Goal: Task Accomplishment & Management: Use online tool/utility

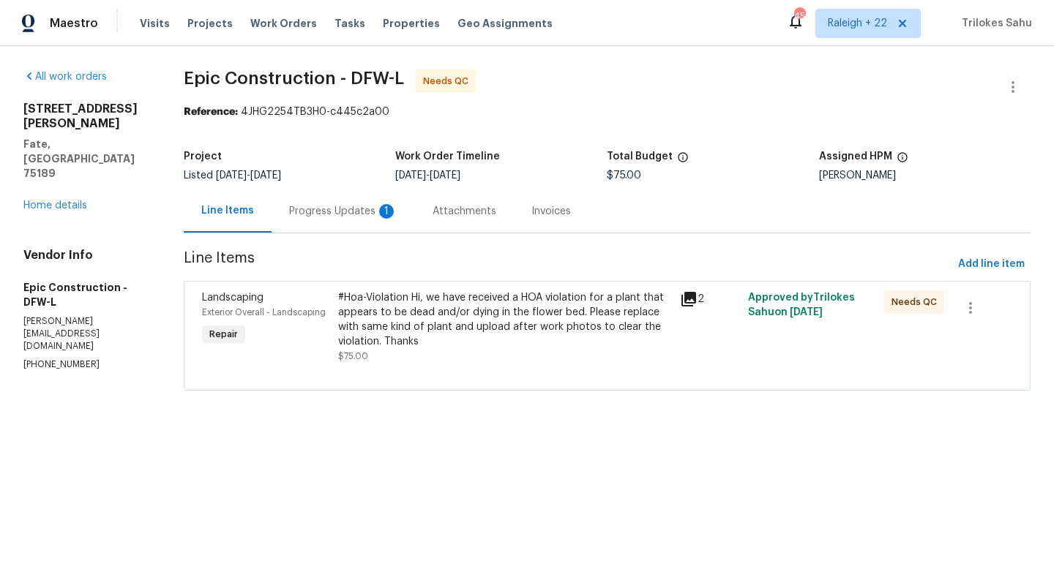
click at [346, 209] on div "Progress Updates 1" at bounding box center [343, 211] width 108 height 15
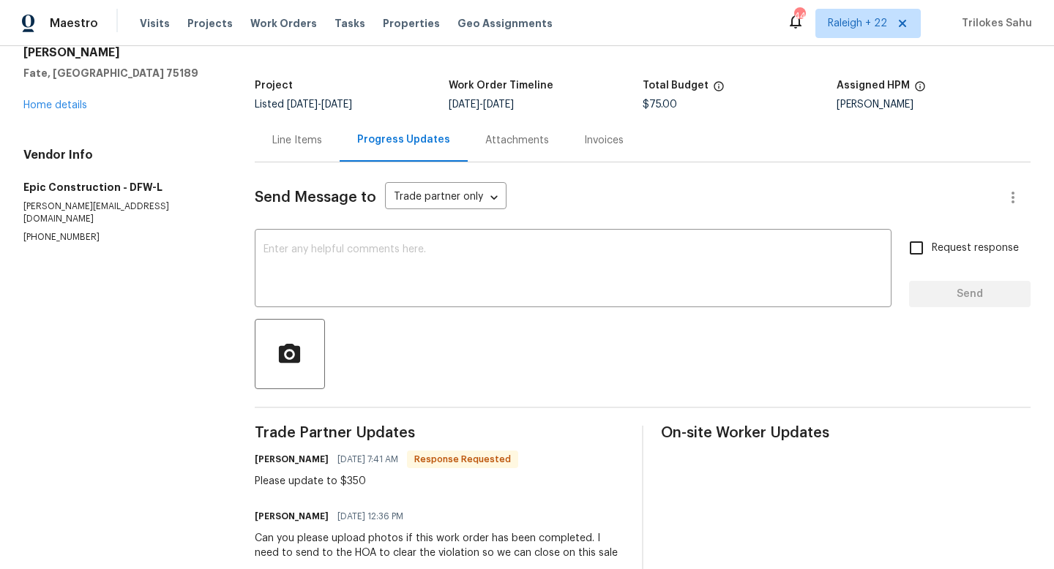
scroll to position [57, 0]
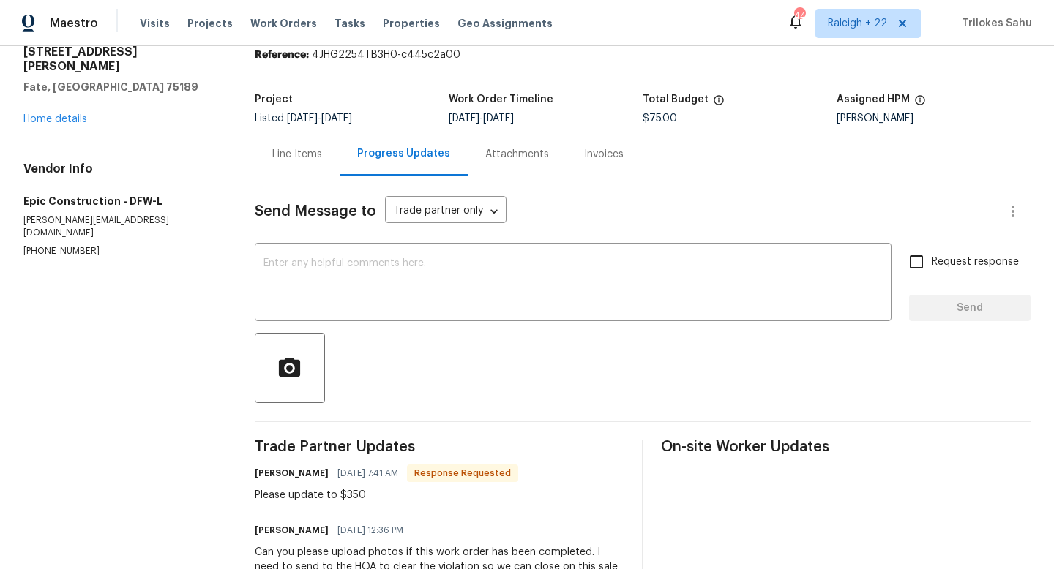
click at [296, 155] on div "Line Items" at bounding box center [297, 154] width 50 height 15
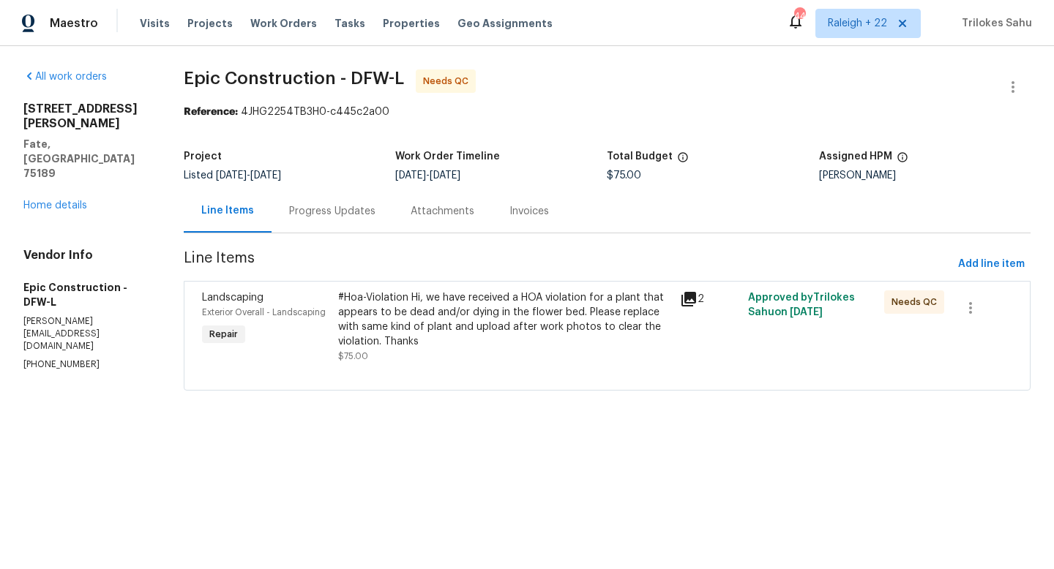
click at [388, 323] on div "#Hoa-Violation Hi, we have received a HOA violation for a plant that appears to…" at bounding box center [504, 320] width 332 height 59
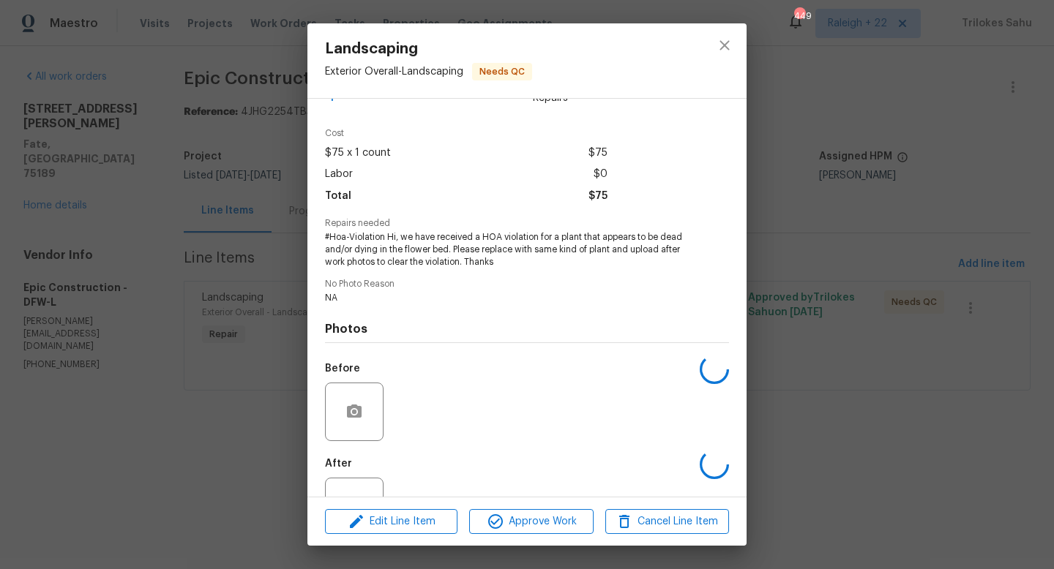
scroll to position [92, 0]
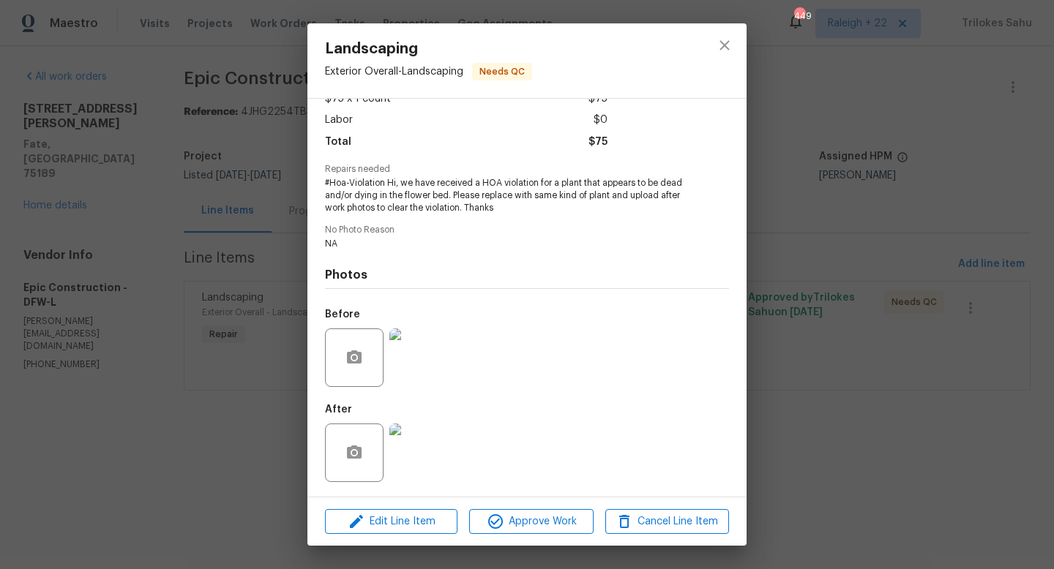
click at [416, 449] on img at bounding box center [418, 453] width 59 height 59
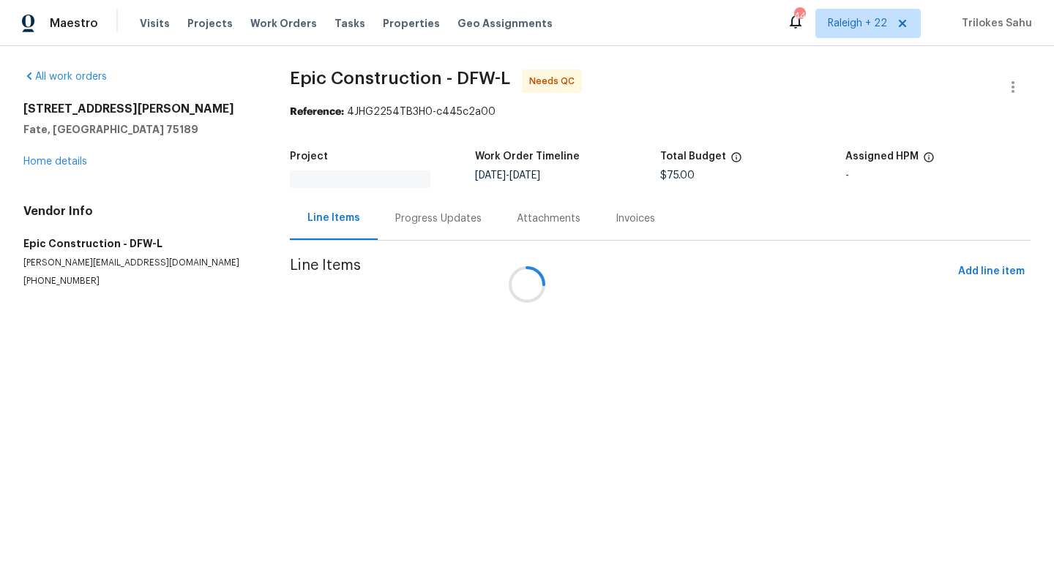
click at [405, 217] on div at bounding box center [527, 284] width 1054 height 569
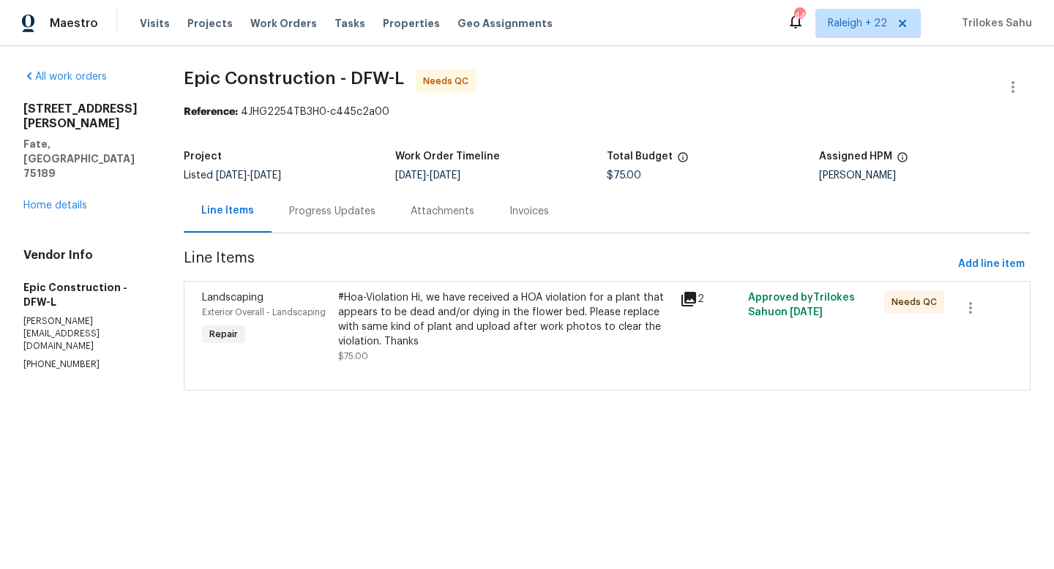
click at [345, 211] on div "Progress Updates" at bounding box center [332, 211] width 86 height 15
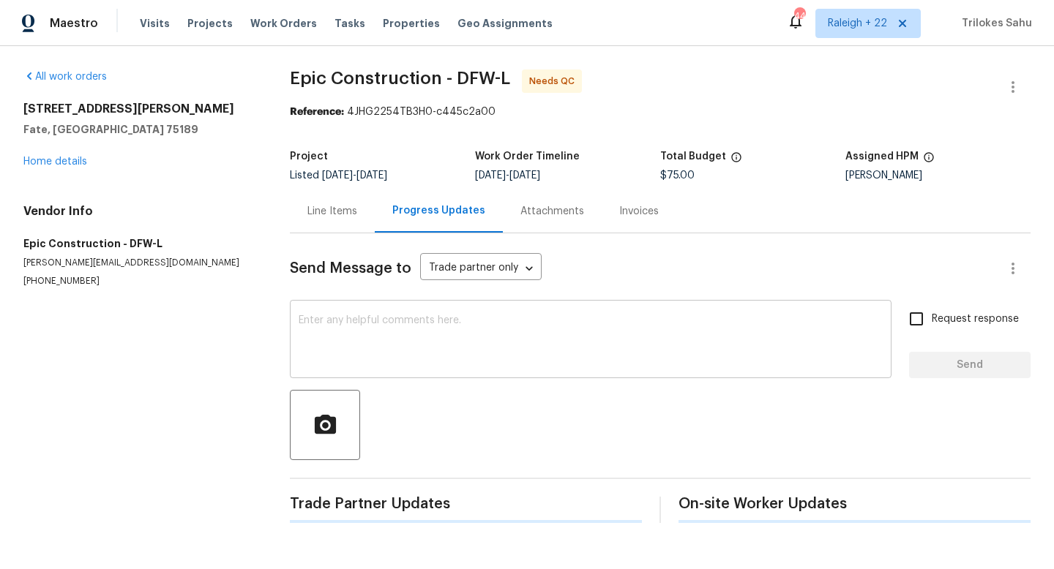
click at [380, 364] on textarea at bounding box center [591, 340] width 584 height 51
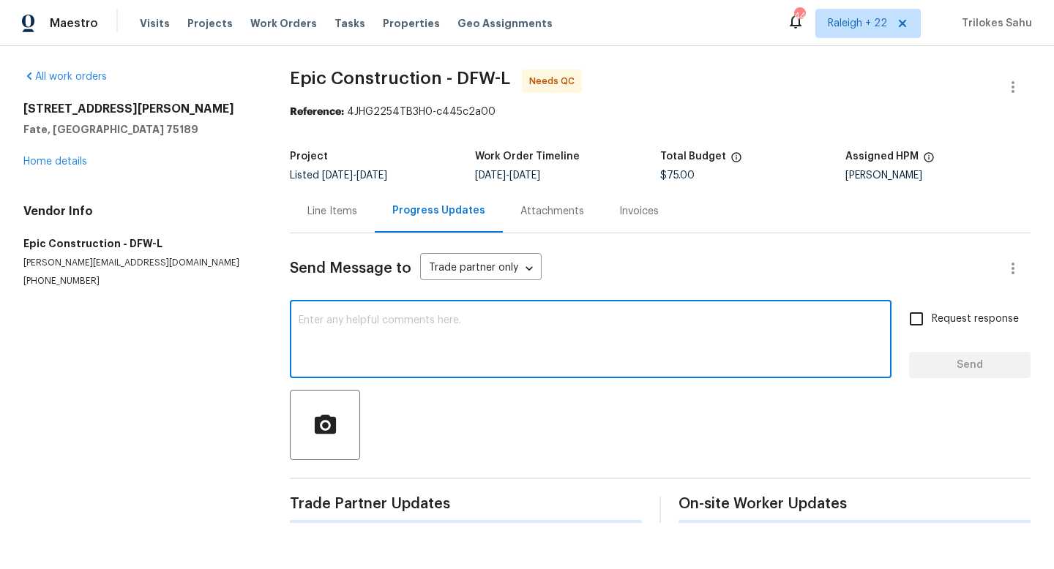
type textarea "H"
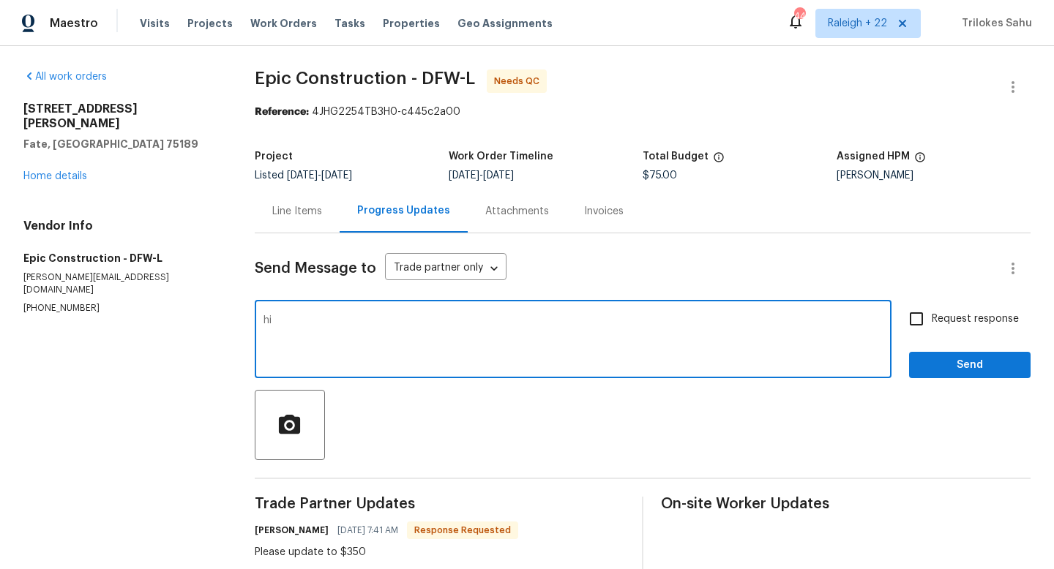
type textarea "h"
drag, startPoint x: 280, startPoint y: 321, endPoint x: 700, endPoint y: 324, distance: 420.0
click at [700, 324] on textarea "hi, could you please confirm how many plants installed in the flower beds" at bounding box center [572, 340] width 619 height 51
click at [269, 323] on textarea "hi," at bounding box center [572, 340] width 619 height 51
paste textarea "Could you please confirm the total number of plants that have been installed in…"
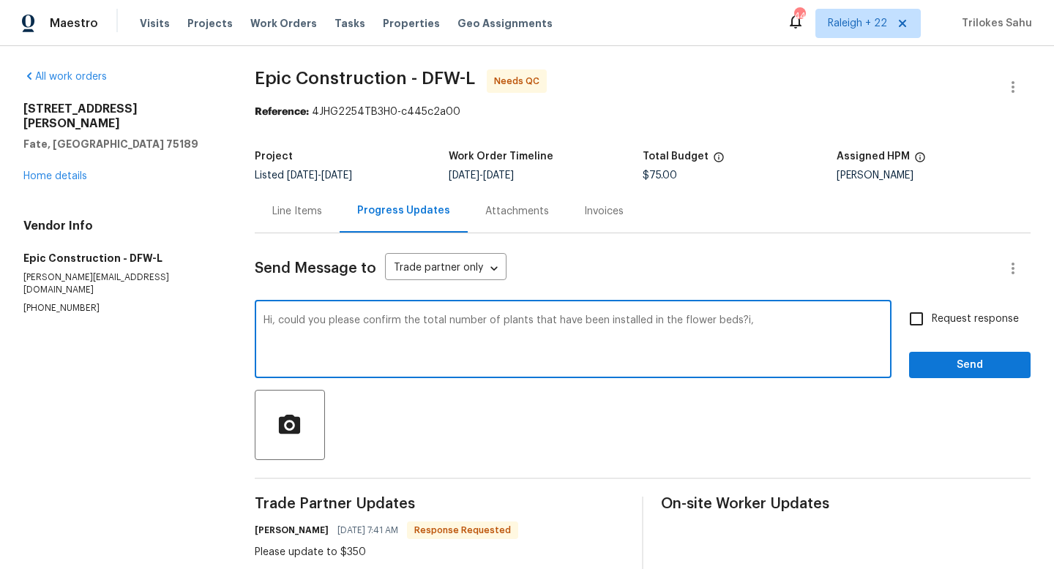
click at [803, 329] on textarea "Hi, could you please confirm the total number of plants that have been installe…" at bounding box center [572, 340] width 619 height 51
type textarea "Hi, could you please confirm the total number of plants that have been installe…"
click at [910, 323] on input "Request response" at bounding box center [916, 319] width 31 height 31
checkbox input "true"
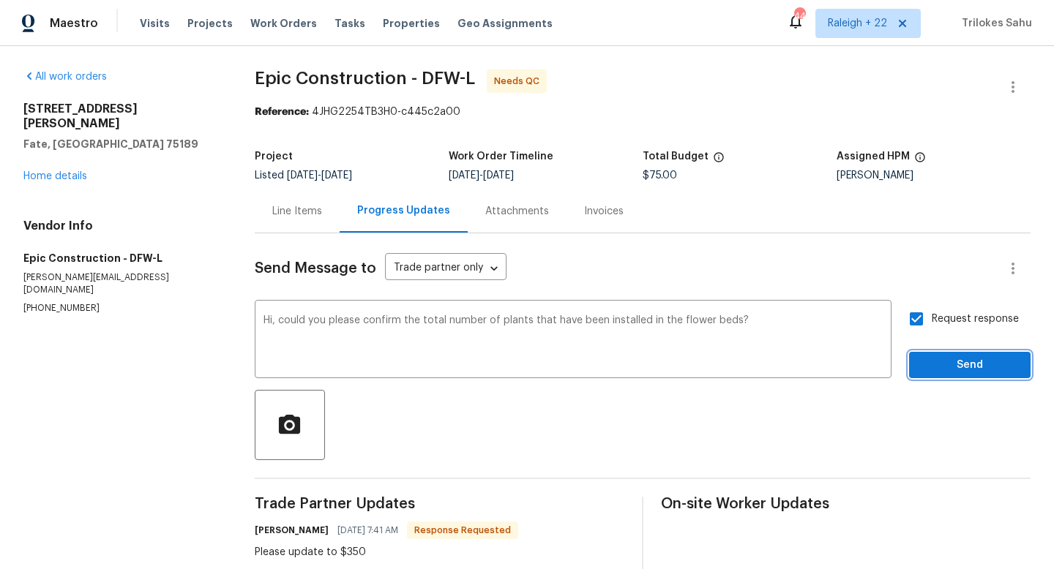
click at [949, 360] on span "Send" at bounding box center [970, 365] width 98 height 18
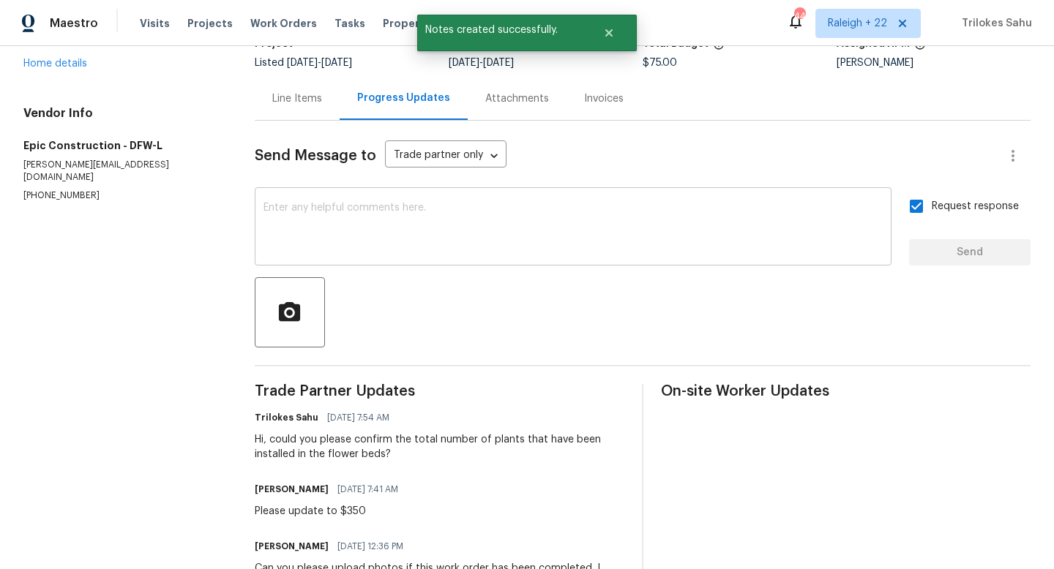
scroll to position [113, 0]
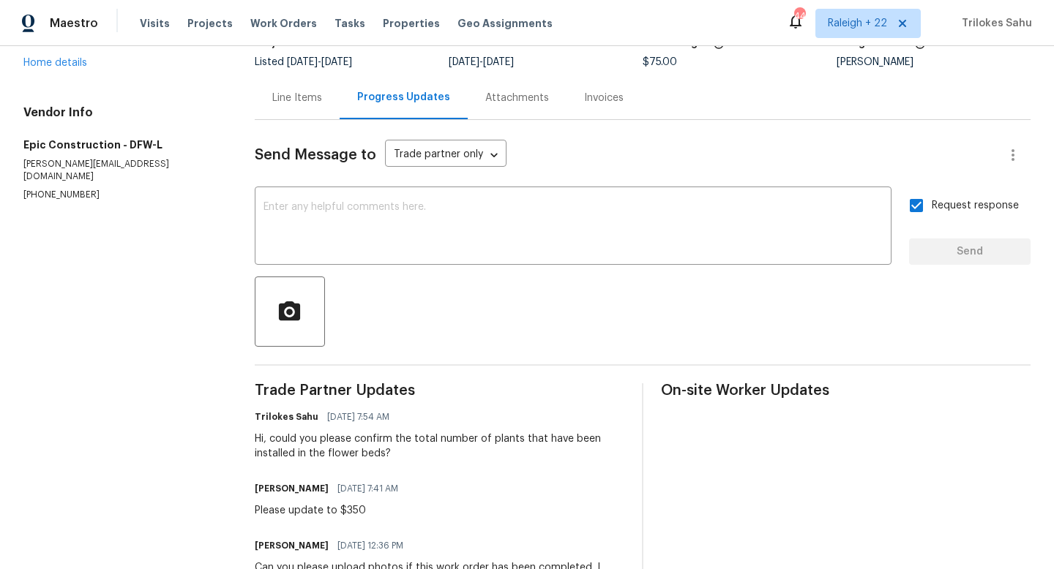
click at [307, 93] on div "Line Items" at bounding box center [297, 98] width 50 height 15
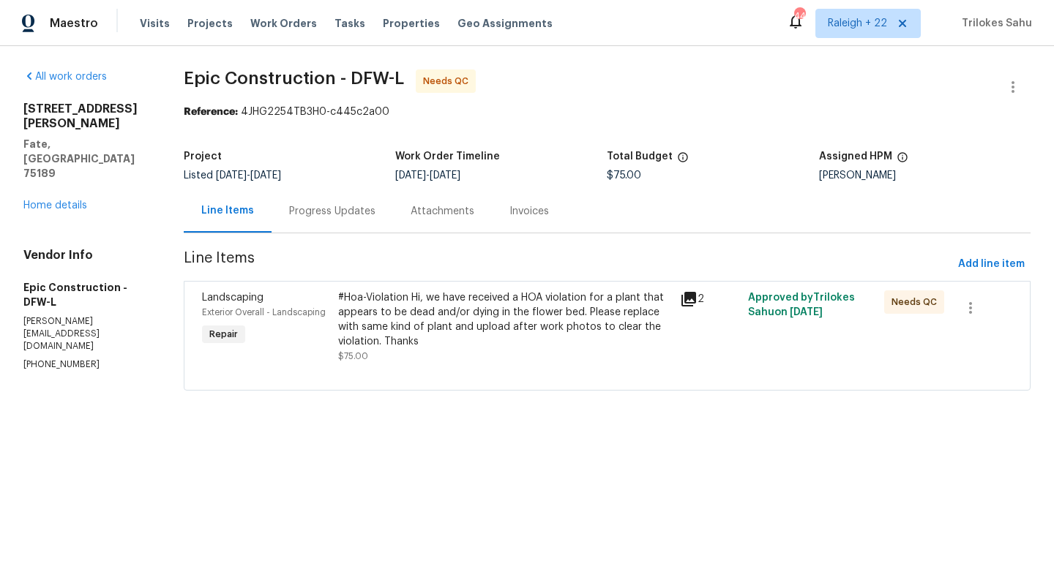
click at [383, 307] on div "#Hoa-Violation Hi, we have received a HOA violation for a plant that appears to…" at bounding box center [504, 320] width 332 height 59
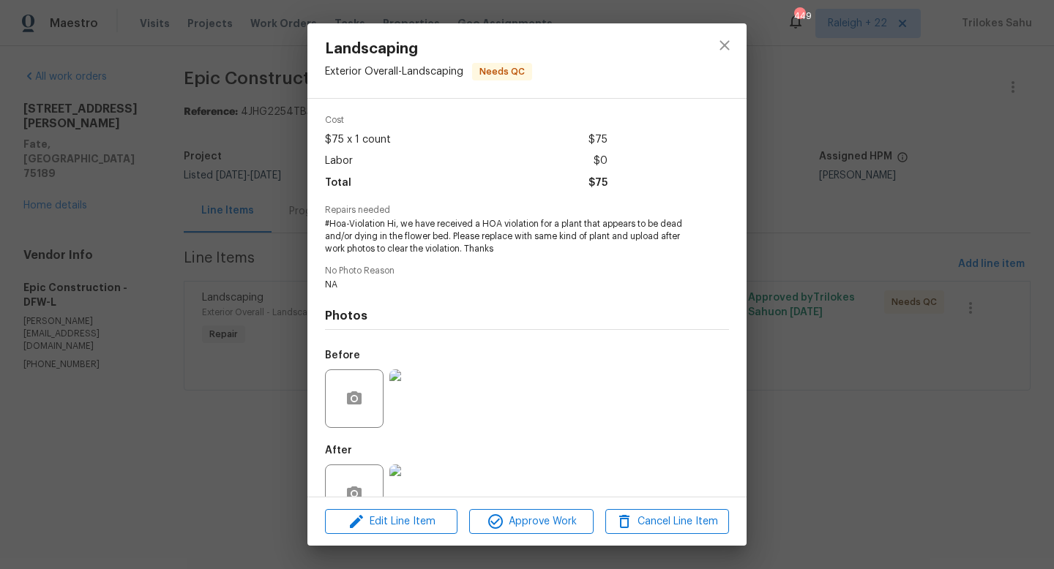
scroll to position [56, 0]
click at [413, 389] on img at bounding box center [418, 394] width 59 height 59
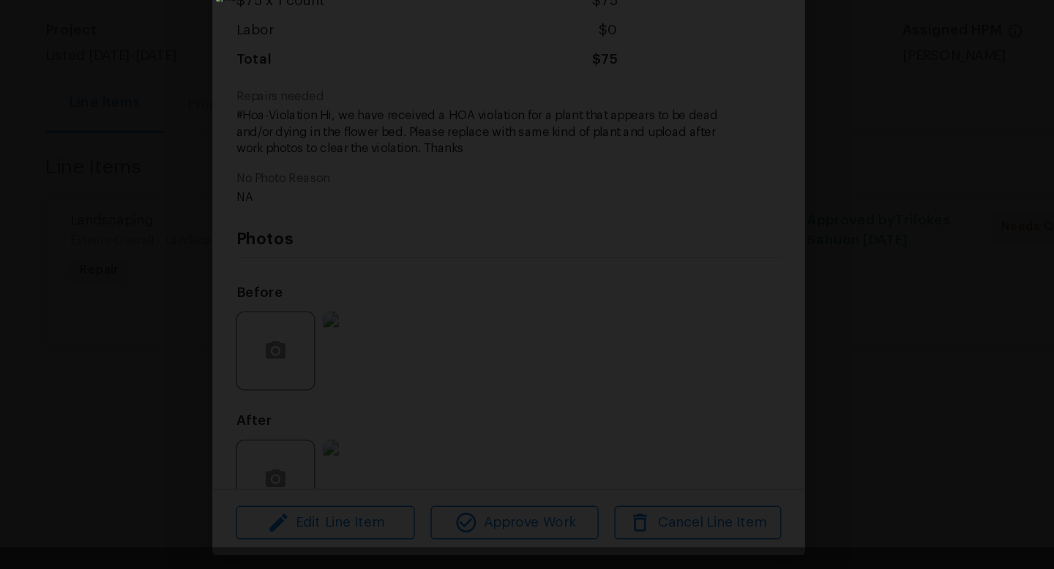
scroll to position [0, 0]
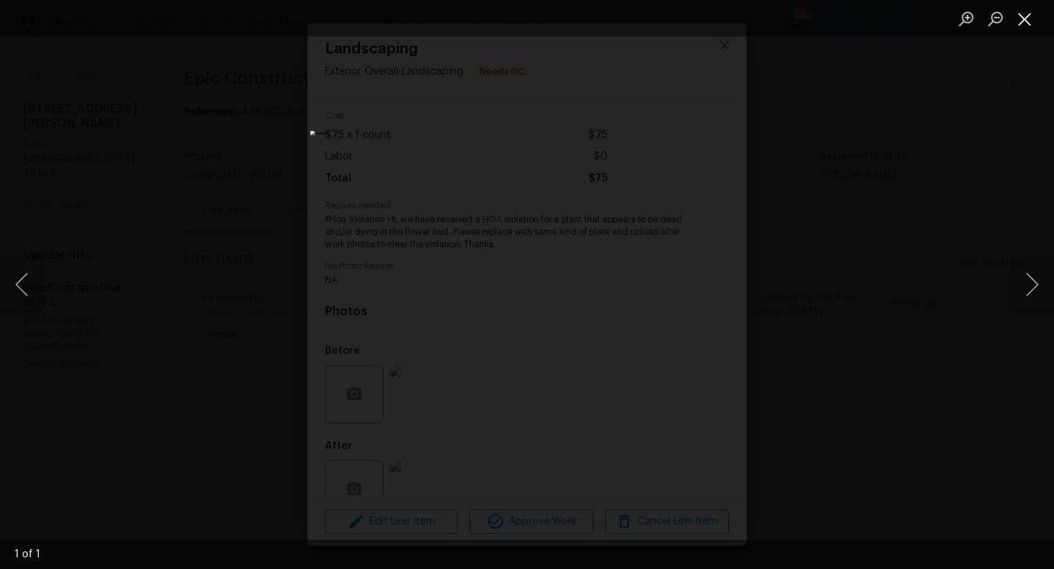
click at [1021, 23] on button "Close lightbox" at bounding box center [1024, 19] width 29 height 26
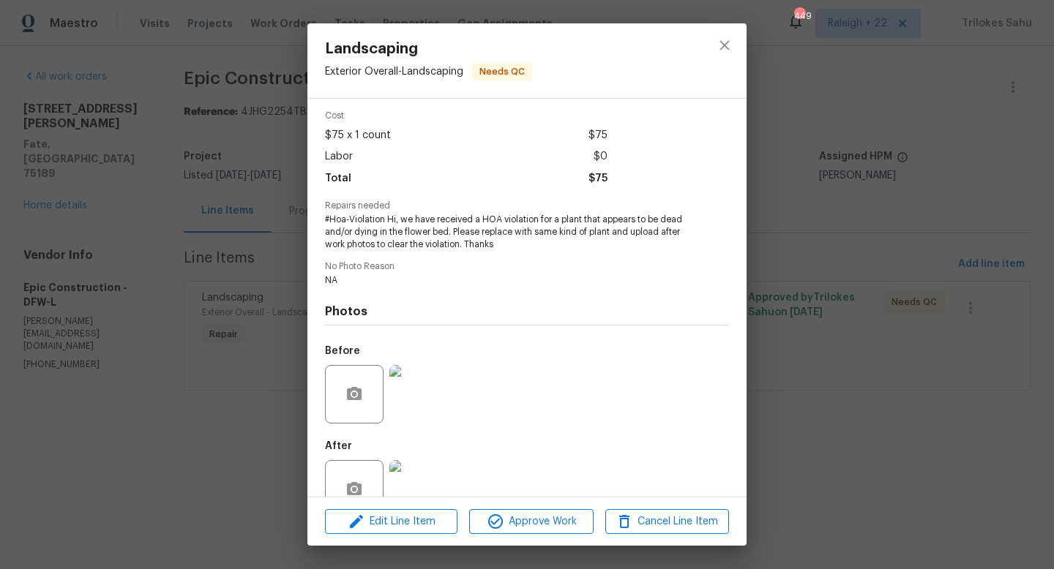
click at [424, 484] on img at bounding box center [418, 489] width 59 height 59
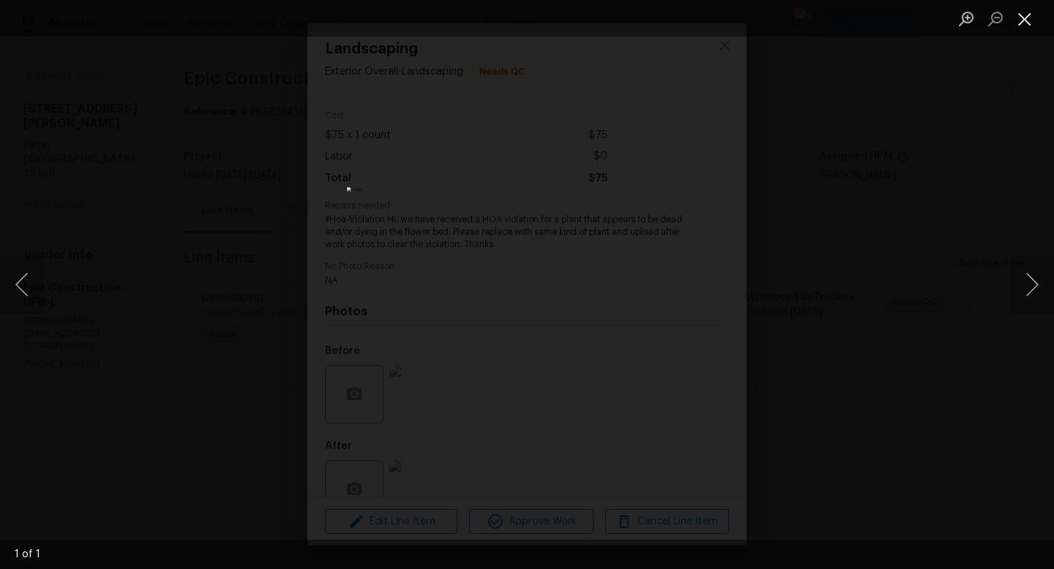
click at [1028, 25] on button "Close lightbox" at bounding box center [1024, 19] width 29 height 26
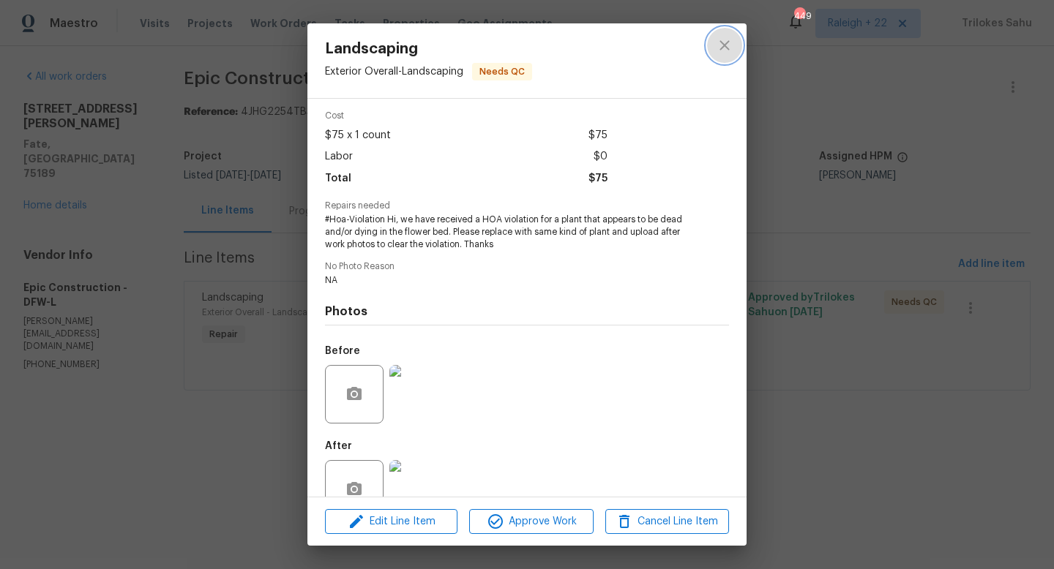
click at [722, 45] on icon "close" at bounding box center [725, 46] width 18 height 18
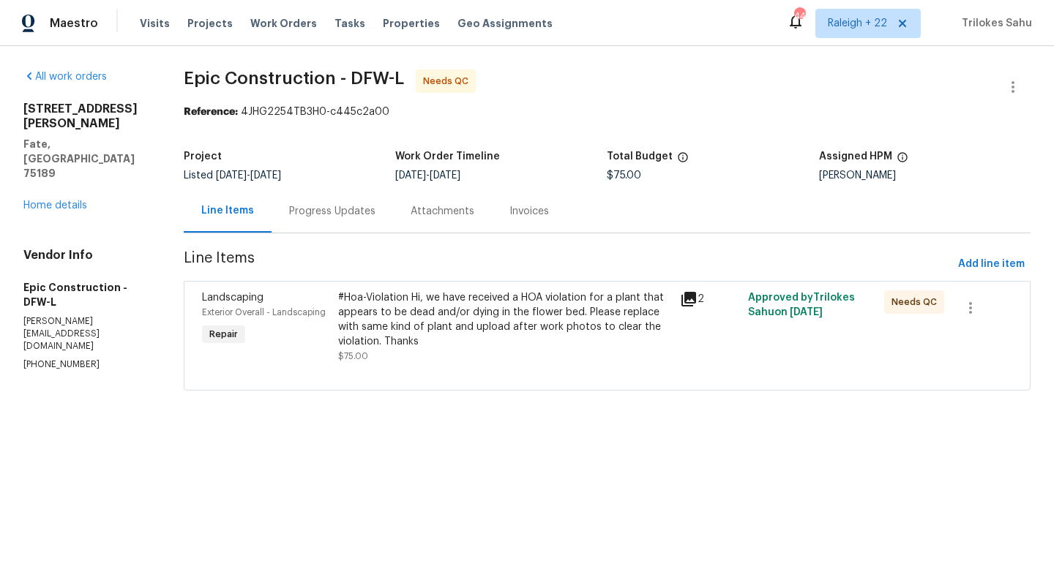
click at [589, 325] on div "#Hoa-Violation Hi, we have received a HOA violation for a plant that appears to…" at bounding box center [504, 320] width 332 height 59
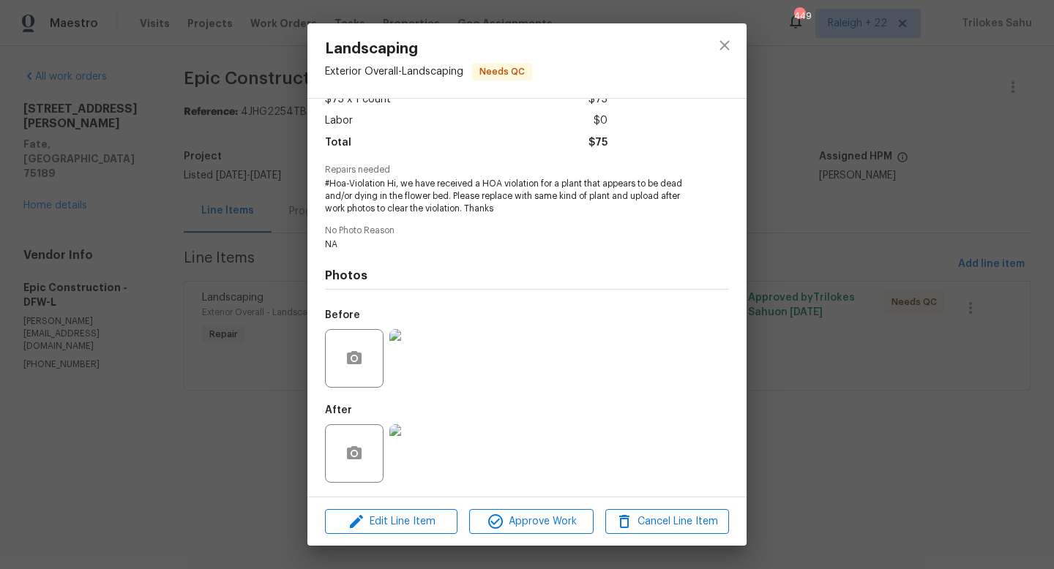
scroll to position [92, 0]
click at [417, 452] on img at bounding box center [418, 453] width 59 height 59
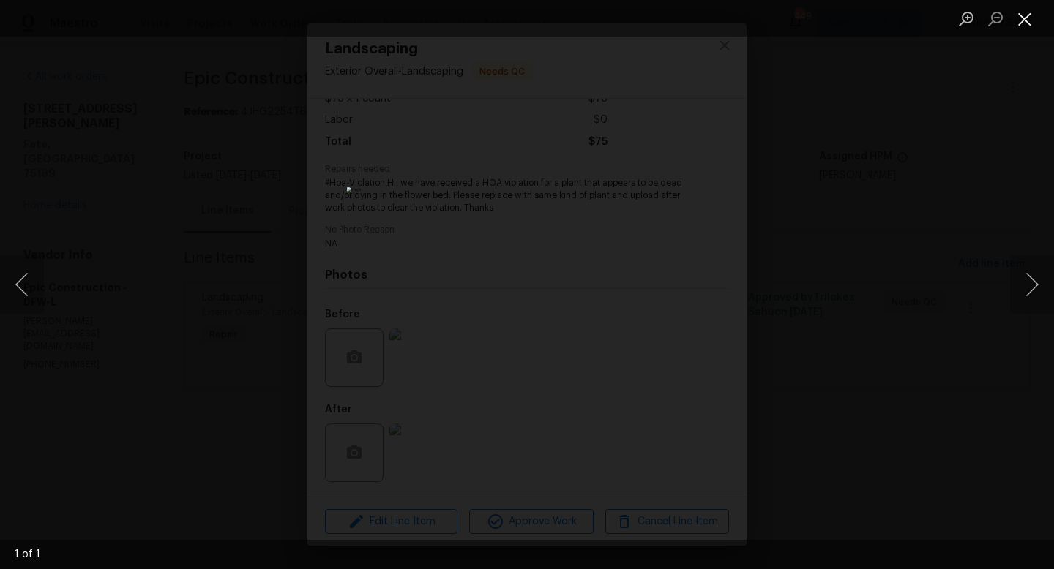
click at [1019, 26] on button "Close lightbox" at bounding box center [1024, 19] width 29 height 26
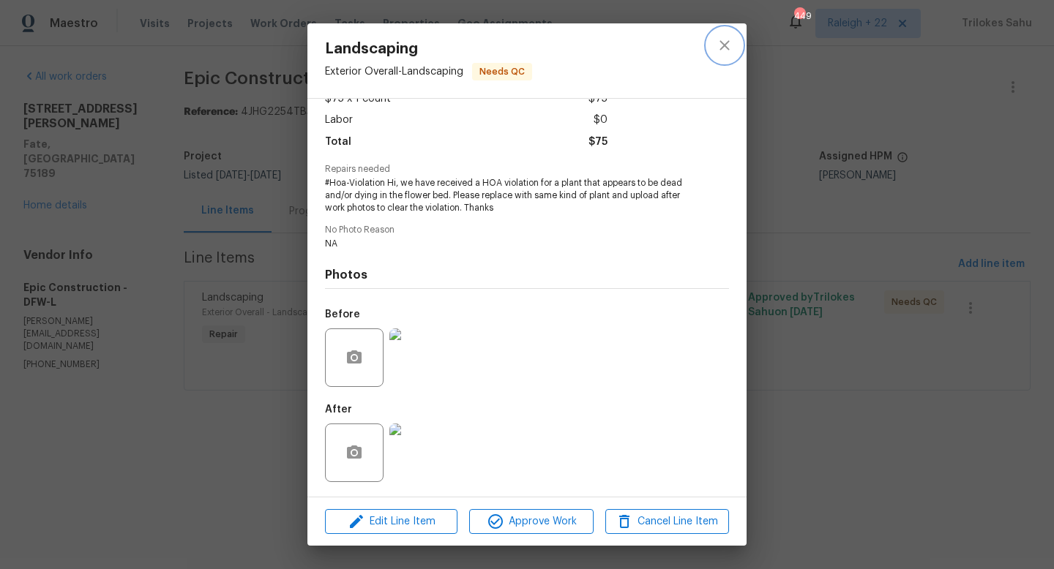
click at [724, 56] on button "close" at bounding box center [724, 45] width 35 height 35
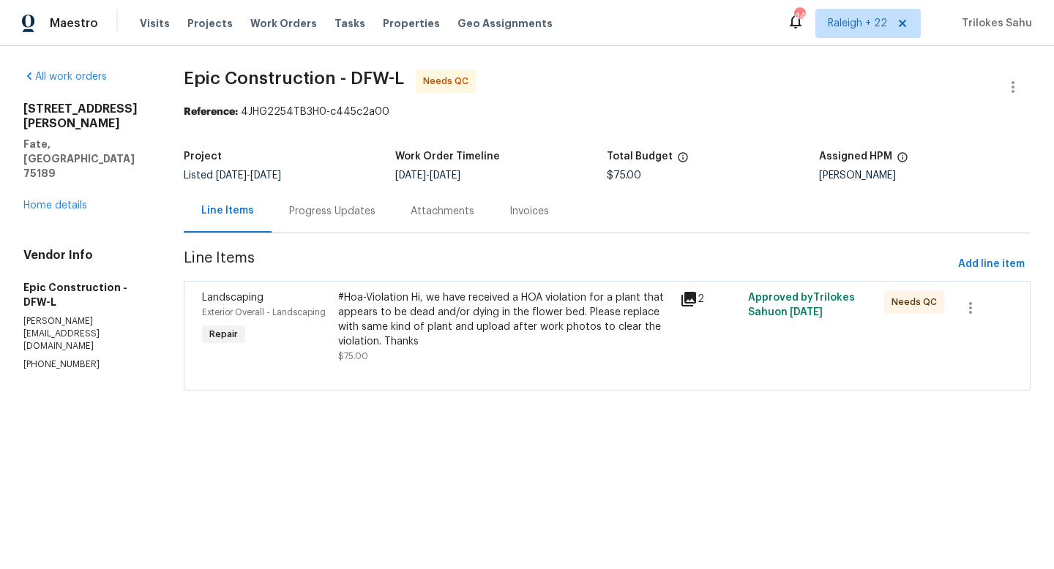
click at [345, 223] on div "Progress Updates" at bounding box center [331, 211] width 121 height 43
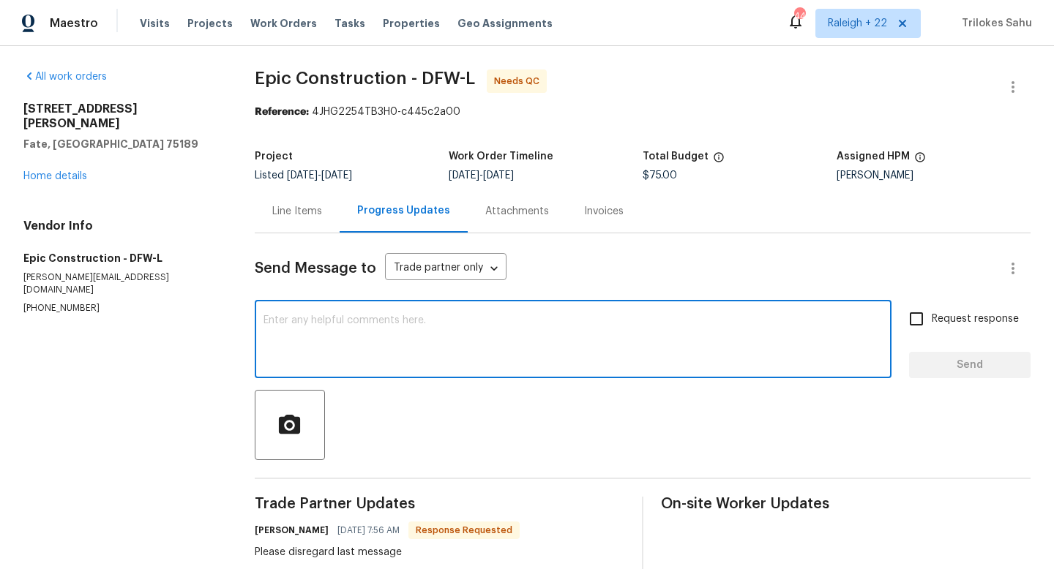
click at [329, 345] on textarea at bounding box center [572, 340] width 619 height 51
type textarea "Ok. Thank you"
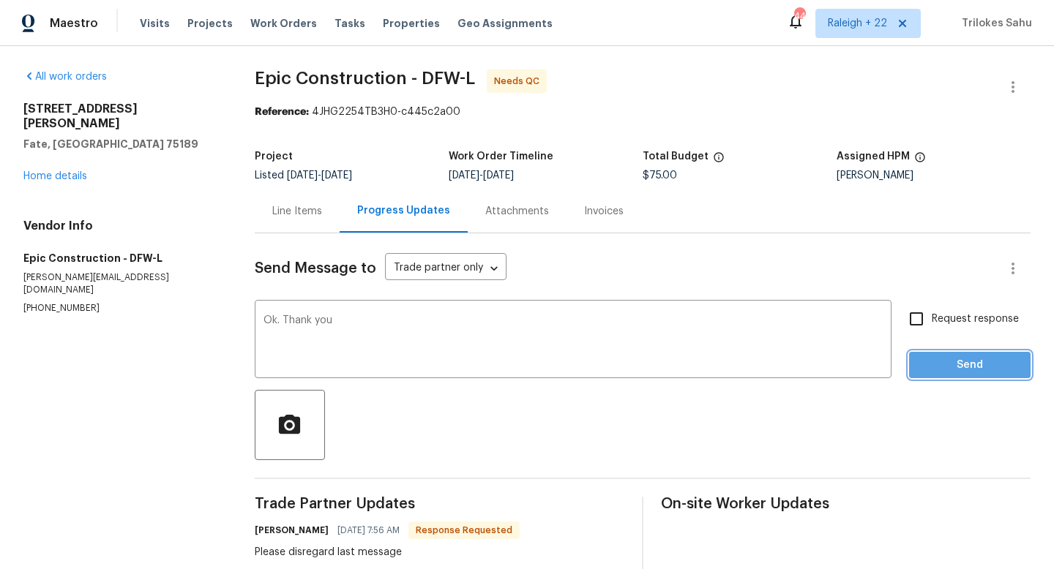
click at [938, 360] on span "Send" at bounding box center [970, 365] width 98 height 18
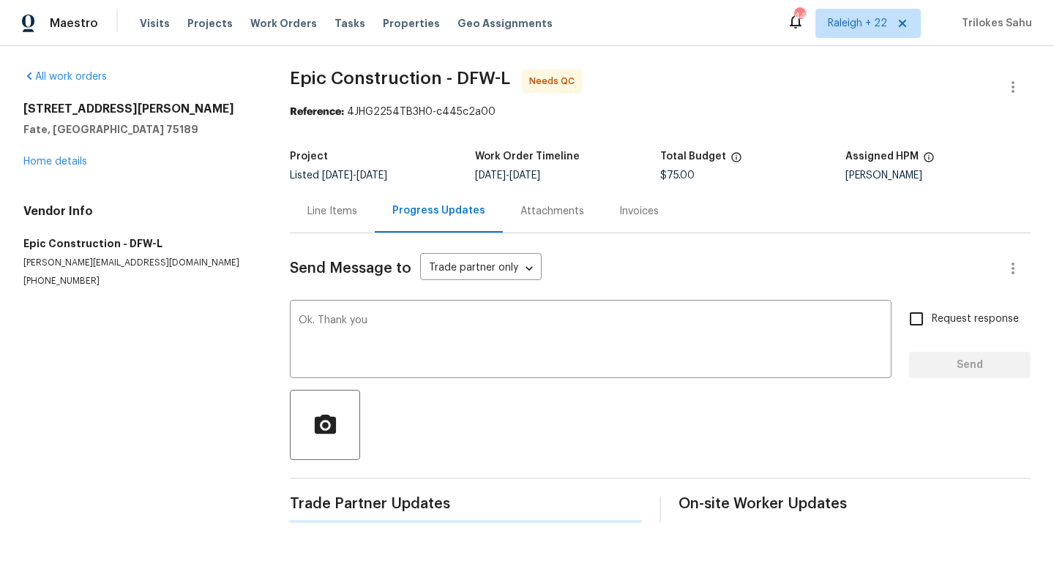
click at [326, 212] on div "Line Items" at bounding box center [332, 211] width 50 height 15
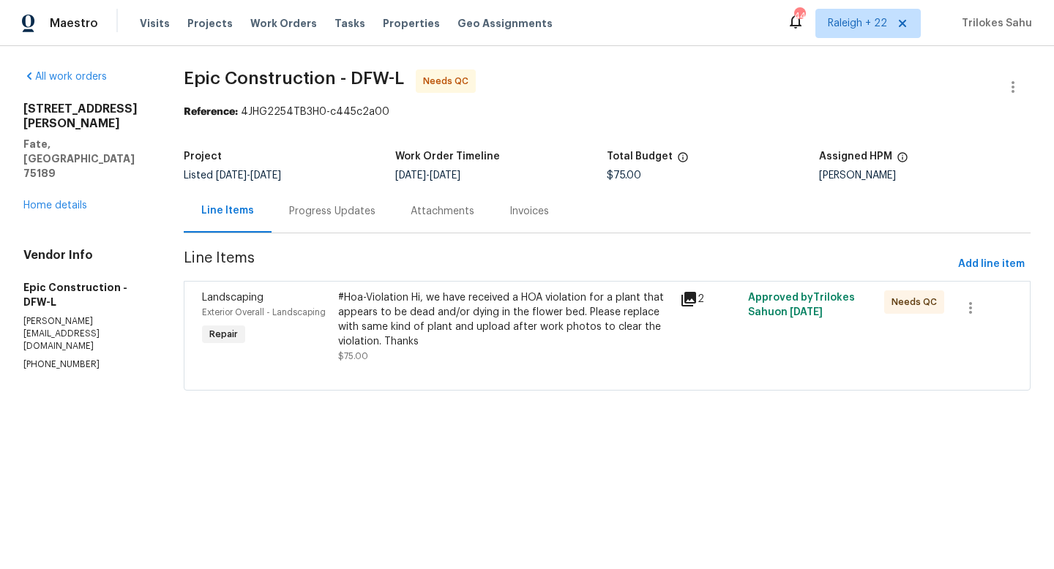
click at [383, 304] on div "#Hoa-Violation Hi, we have received a HOA violation for a plant that appears to…" at bounding box center [504, 320] width 332 height 59
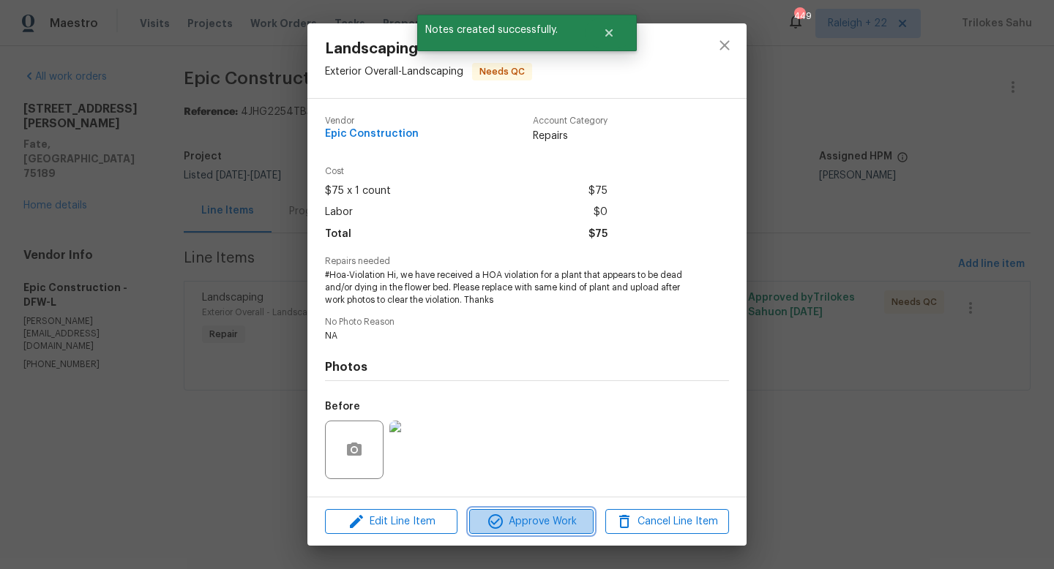
click at [513, 516] on span "Approve Work" at bounding box center [530, 522] width 115 height 18
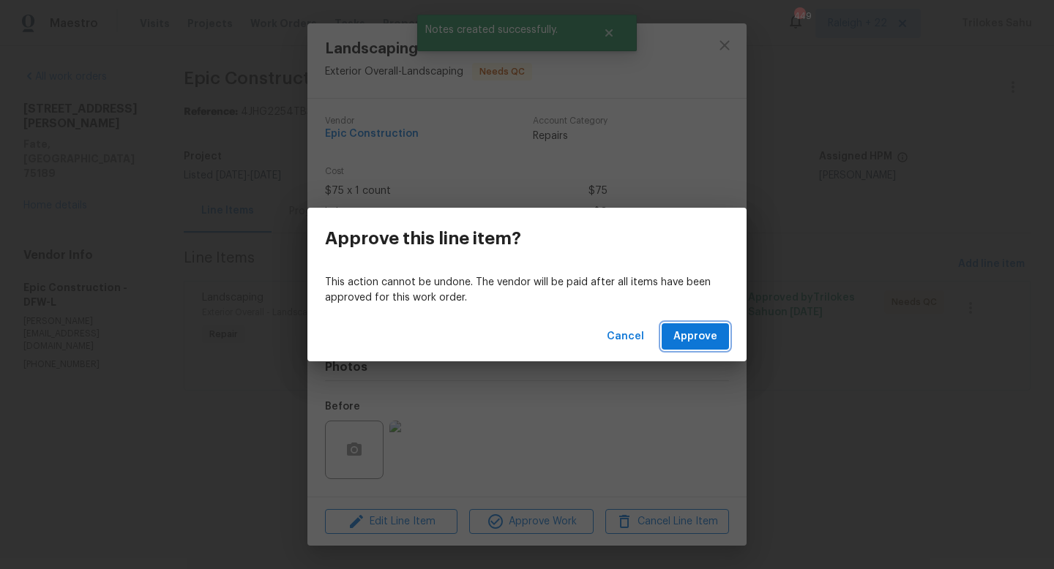
click at [679, 340] on span "Approve" at bounding box center [695, 337] width 44 height 18
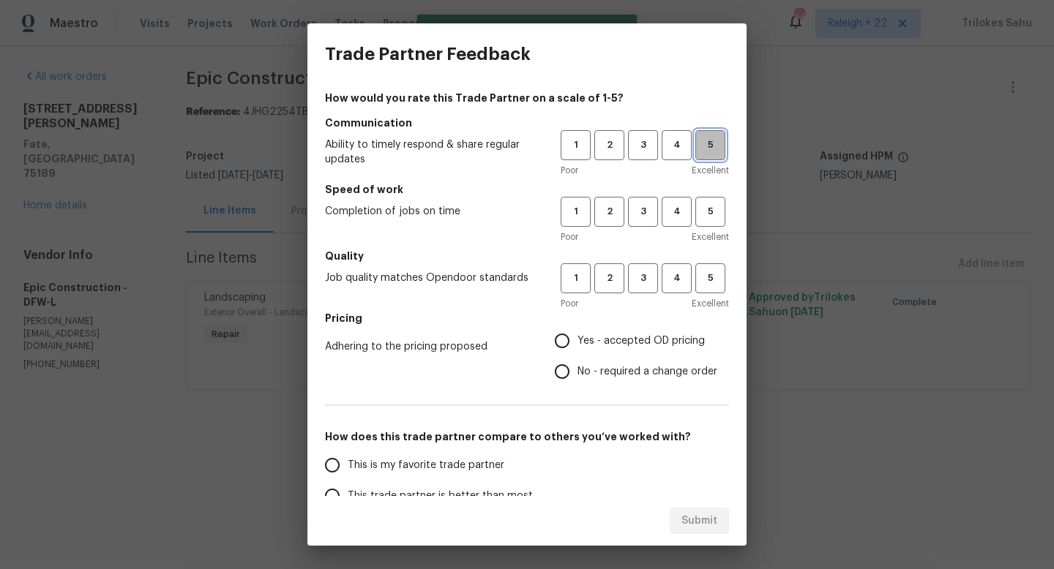
click at [710, 147] on span "5" at bounding box center [710, 145] width 27 height 17
click at [709, 209] on span "5" at bounding box center [710, 211] width 27 height 17
click at [709, 282] on span "5" at bounding box center [710, 278] width 27 height 17
click at [647, 334] on span "Yes - accepted OD pricing" at bounding box center [640, 341] width 127 height 15
click at [577, 334] on input "Yes - accepted OD pricing" at bounding box center [562, 341] width 31 height 31
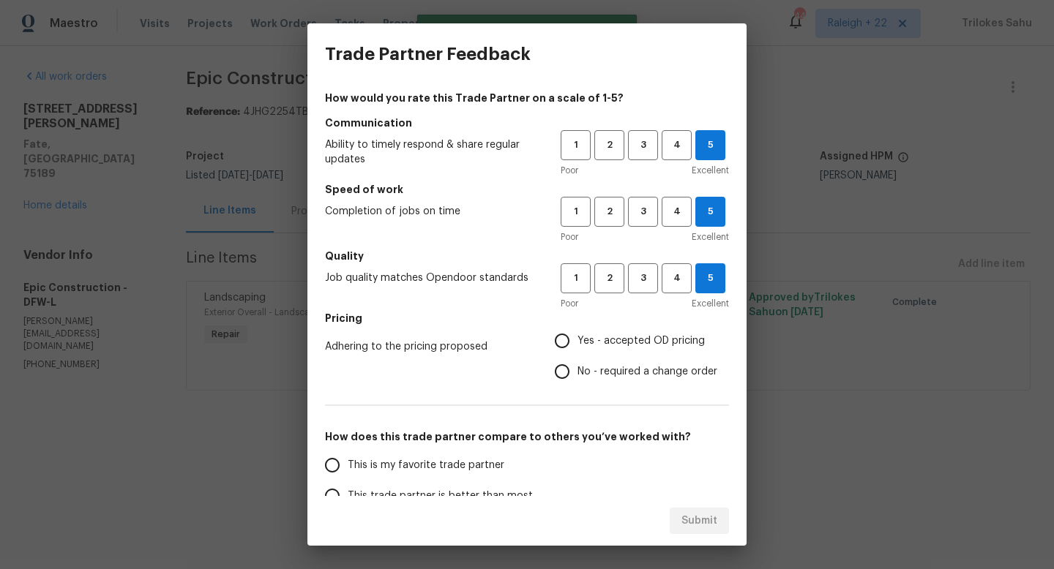
radio input "true"
click at [479, 473] on label "This is my favorite trade partner" at bounding box center [432, 465] width 231 height 31
click at [348, 473] on input "This is my favorite trade partner" at bounding box center [332, 465] width 31 height 31
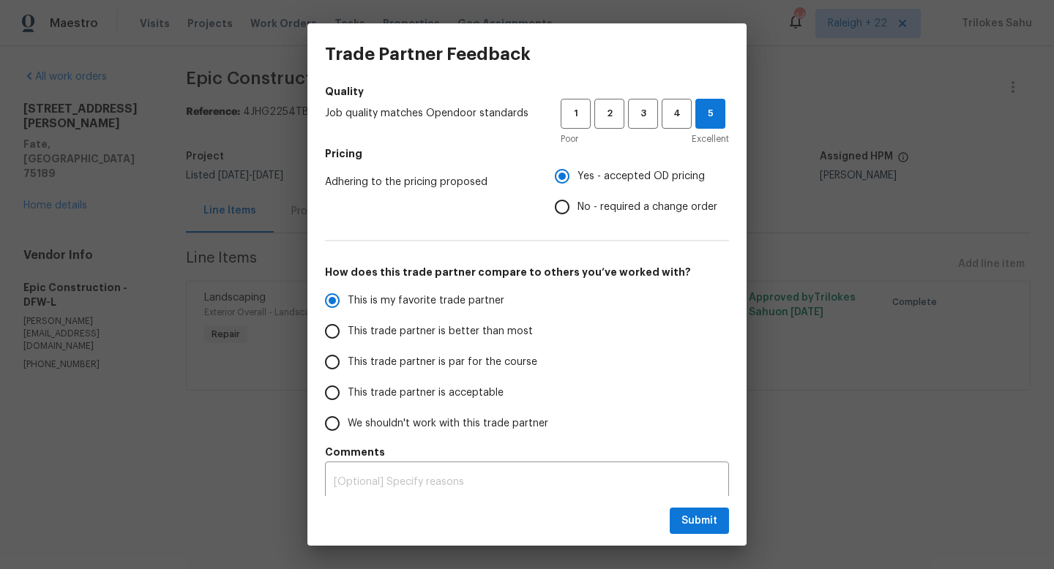
scroll to position [173, 0]
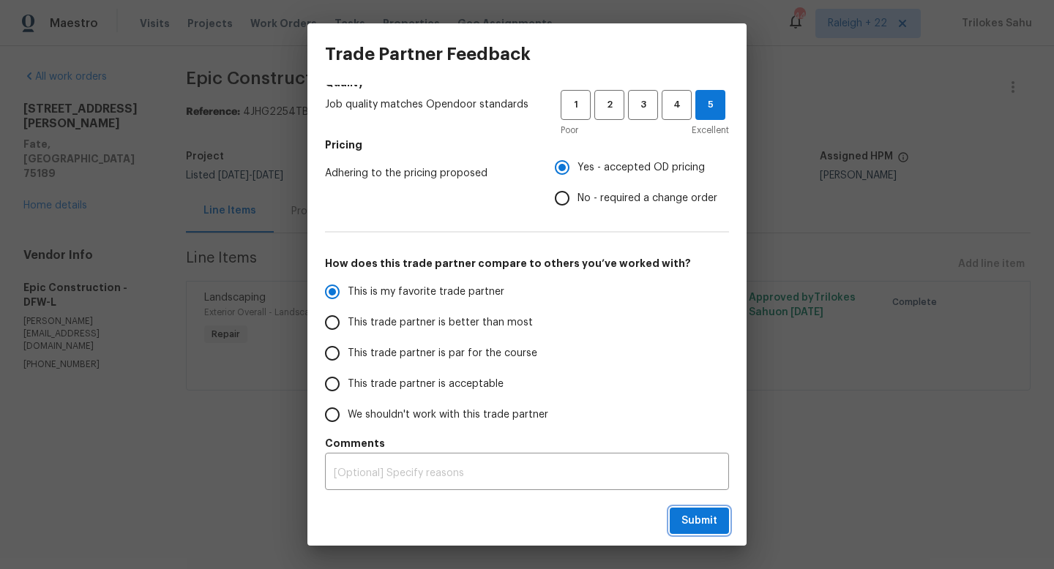
click at [682, 511] on button "Submit" at bounding box center [699, 521] width 59 height 27
radio input "true"
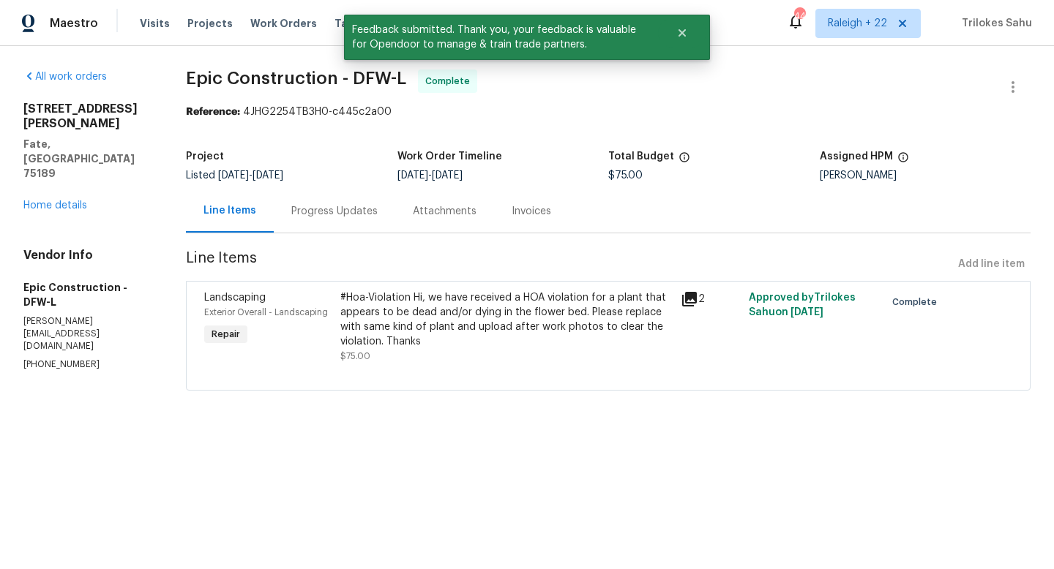
click at [328, 211] on div "Progress Updates" at bounding box center [334, 211] width 86 height 15
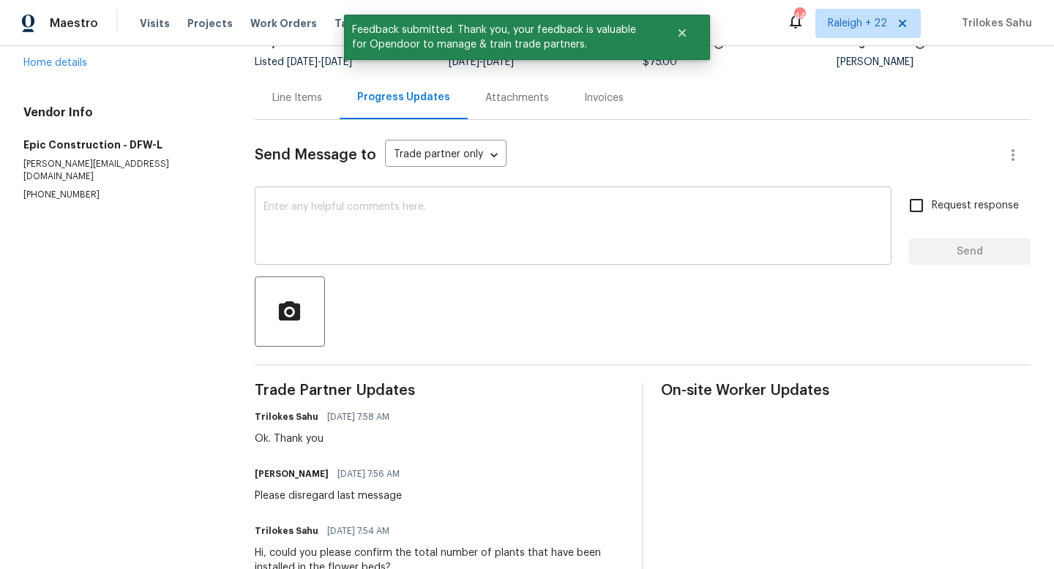
scroll to position [142, 0]
